Goal: Transaction & Acquisition: Obtain resource

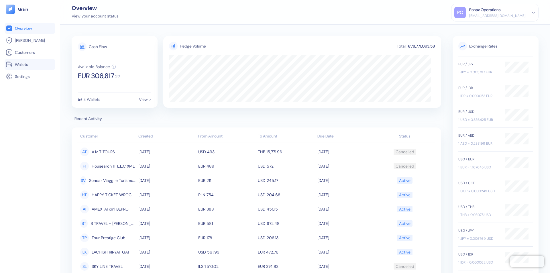
click at [30, 64] on link "Wallets" at bounding box center [30, 64] width 48 height 7
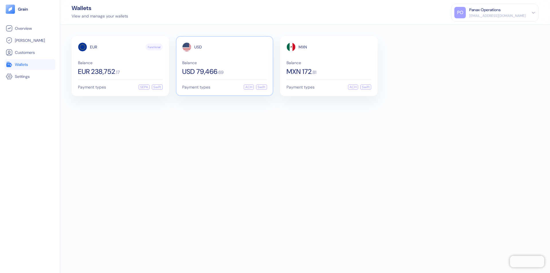
click at [198, 47] on span "USD" at bounding box center [198, 47] width 8 height 4
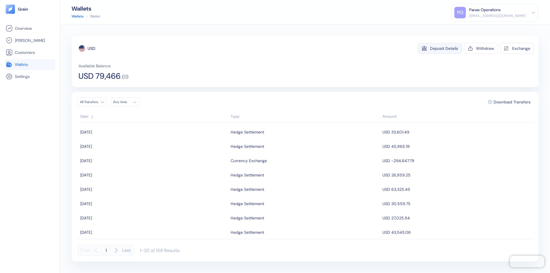
click at [444, 48] on div "Deposit Details" at bounding box center [444, 48] width 28 height 4
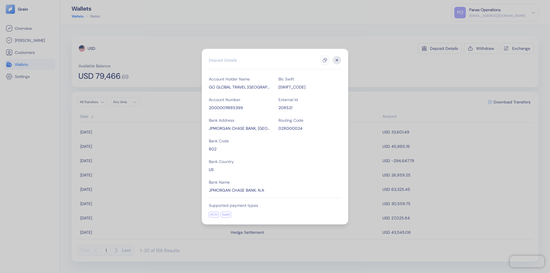
click at [325, 60] on icon "button" at bounding box center [325, 60] width 5 height 5
click at [337, 60] on icon "button" at bounding box center [337, 60] width 2 height 2
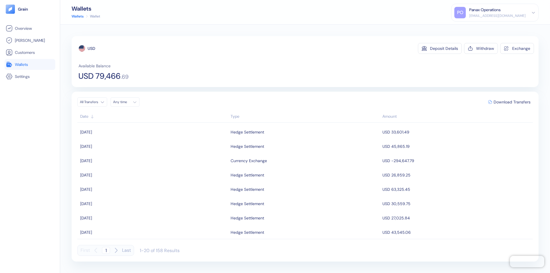
click at [127, 102] on div "Any time" at bounding box center [121, 102] width 17 height 5
click at [126, 156] on button "19" at bounding box center [126, 155] width 7 height 7
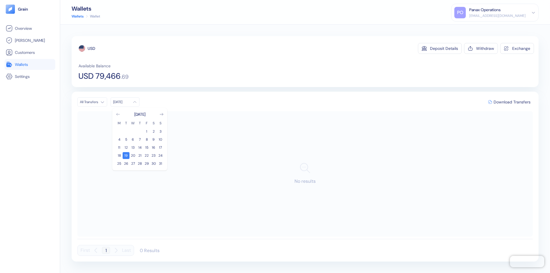
click at [118, 114] on icon "Go to previous month" at bounding box center [117, 114] width 3 height 2
click at [160, 148] on button "20" at bounding box center [160, 147] width 7 height 7
click at [91, 48] on div "USD" at bounding box center [91, 49] width 7 height 6
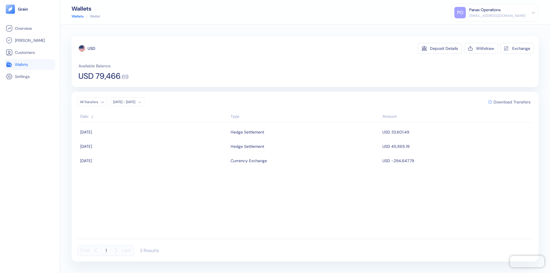
click at [512, 102] on span "Download Transfers" at bounding box center [512, 102] width 37 height 4
click at [30, 64] on link "Wallets" at bounding box center [30, 64] width 48 height 7
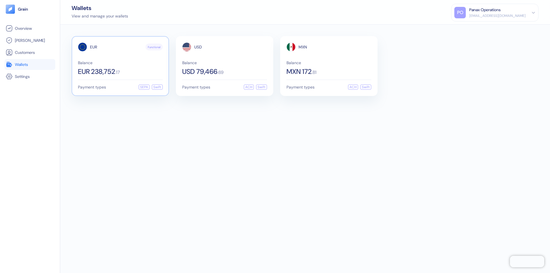
click at [93, 47] on span "EUR" at bounding box center [93, 47] width 7 height 4
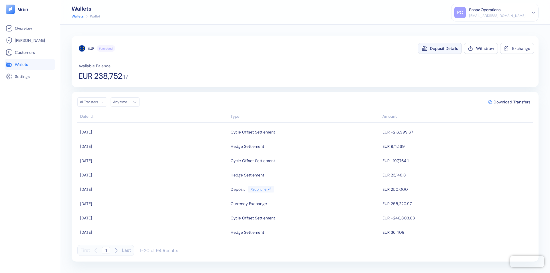
click at [444, 48] on div "Deposit Details" at bounding box center [444, 48] width 28 height 4
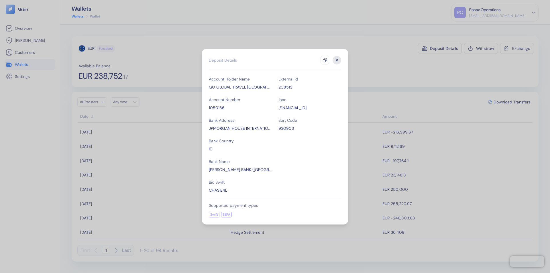
click at [325, 60] on icon "button" at bounding box center [325, 60] width 5 height 5
click at [337, 60] on icon "button" at bounding box center [337, 60] width 2 height 2
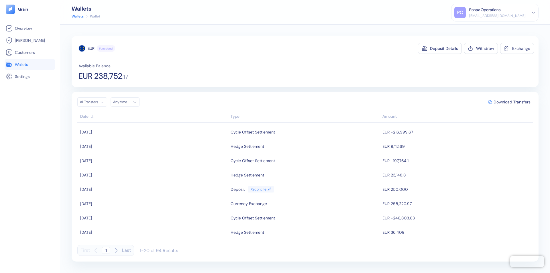
click at [127, 102] on div "Any time" at bounding box center [121, 102] width 17 height 5
click at [126, 156] on button "19" at bounding box center [126, 155] width 7 height 7
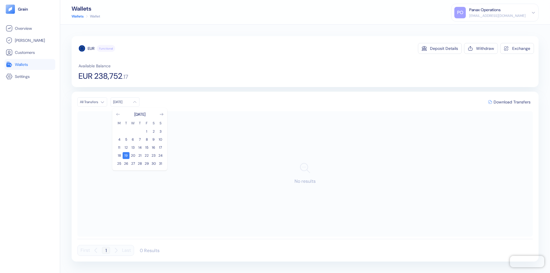
click at [118, 114] on icon "Go to previous month" at bounding box center [117, 114] width 3 height 2
click at [160, 148] on button "20" at bounding box center [160, 147] width 7 height 7
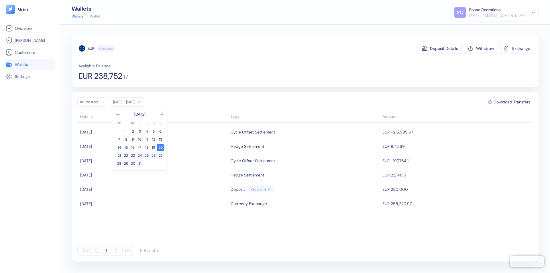
click at [91, 48] on div "EUR" at bounding box center [91, 49] width 7 height 6
click at [512, 102] on span "Download Transfers" at bounding box center [512, 102] width 37 height 4
click at [30, 64] on link "Wallets" at bounding box center [30, 64] width 48 height 7
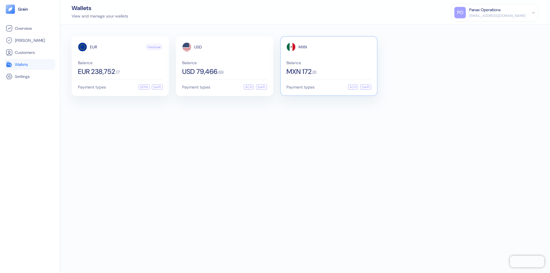
click at [303, 47] on span "MXN" at bounding box center [303, 47] width 9 height 4
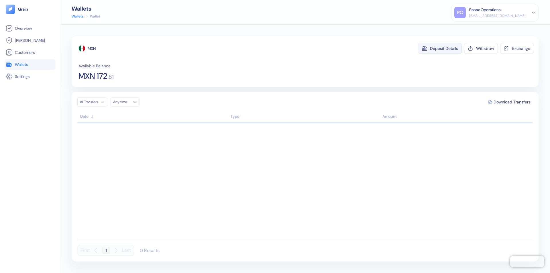
click at [444, 48] on div "Deposit Details" at bounding box center [444, 48] width 28 height 4
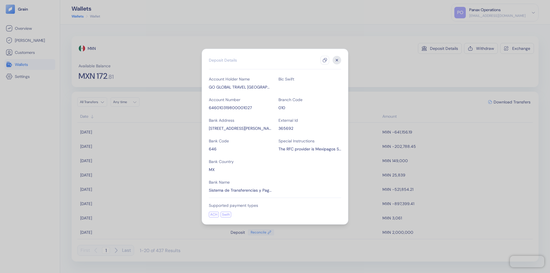
click at [325, 60] on icon "button" at bounding box center [325, 60] width 5 height 5
click at [337, 60] on icon "button" at bounding box center [337, 60] width 2 height 2
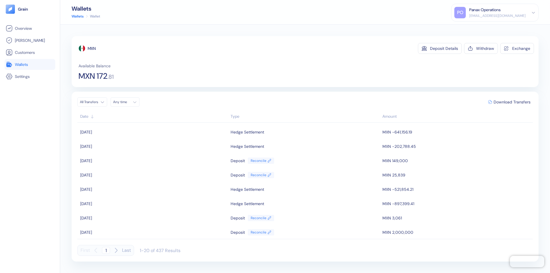
click at [127, 102] on div "Any time" at bounding box center [121, 102] width 17 height 5
click at [126, 156] on button "19" at bounding box center [126, 155] width 7 height 7
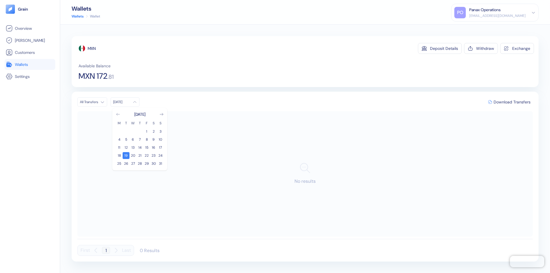
click at [118, 114] on icon "Go to previous month" at bounding box center [117, 114] width 3 height 2
click at [160, 148] on button "20" at bounding box center [160, 147] width 7 height 7
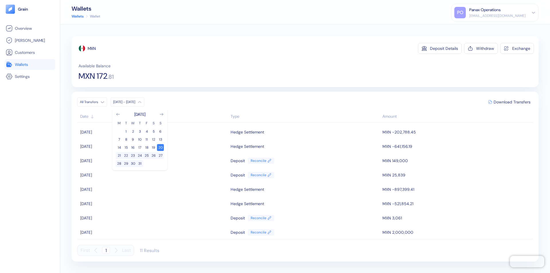
click at [92, 48] on div "MXN" at bounding box center [92, 49] width 8 height 6
click at [512, 102] on span "Download Transfers" at bounding box center [512, 102] width 37 height 4
click at [501, 13] on div "Panax Operations" at bounding box center [485, 10] width 32 height 6
click at [478, 28] on div "Sign Out" at bounding box center [470, 29] width 16 height 6
